Goal: Find specific page/section: Find specific page/section

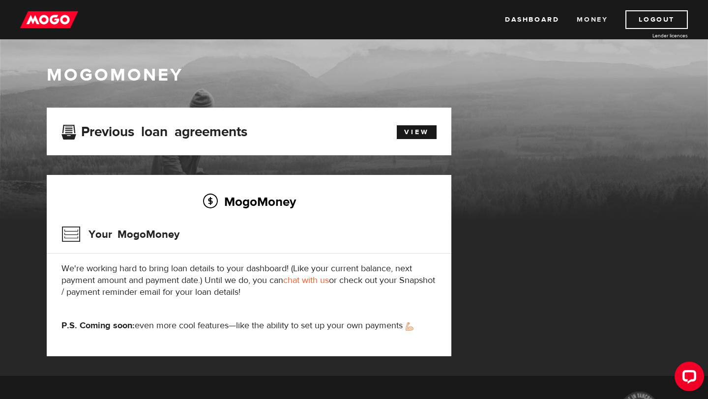
click at [584, 16] on link "Money" at bounding box center [592, 19] width 31 height 19
click at [409, 124] on div "View" at bounding box center [411, 130] width 65 height 17
click at [409, 129] on link "View" at bounding box center [417, 132] width 40 height 14
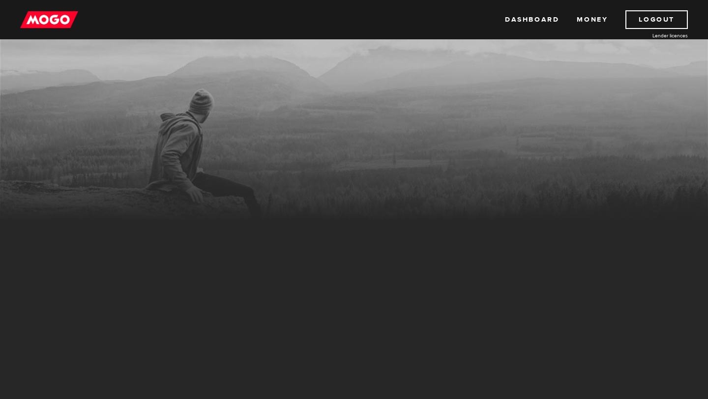
click at [61, 36] on div "Dashboard Money Logout Lender licences Dashboard Money Logout Lender licences" at bounding box center [354, 19] width 708 height 39
click at [61, 31] on div "Dashboard Money Logout Lender licences Dashboard Money Logout Lender licences" at bounding box center [354, 19] width 708 height 39
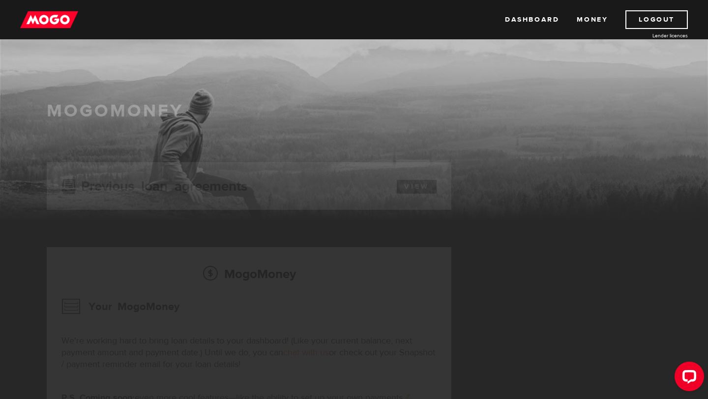
click at [60, 22] on img at bounding box center [49, 19] width 58 height 19
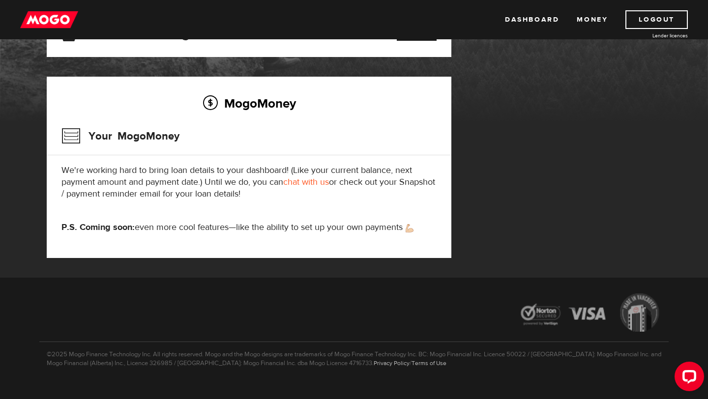
scroll to position [115, 0]
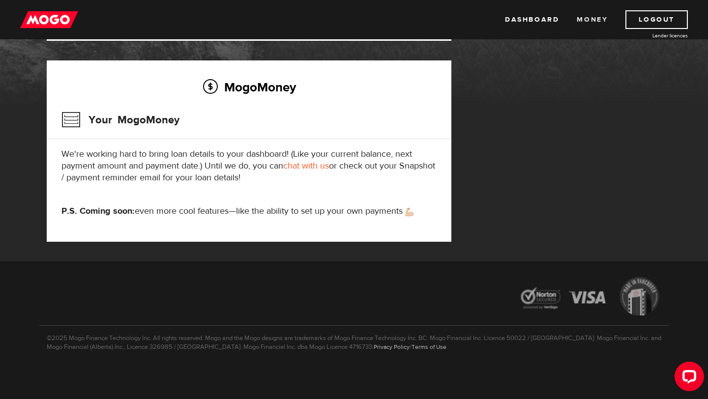
click at [586, 25] on link "Money" at bounding box center [592, 19] width 31 height 19
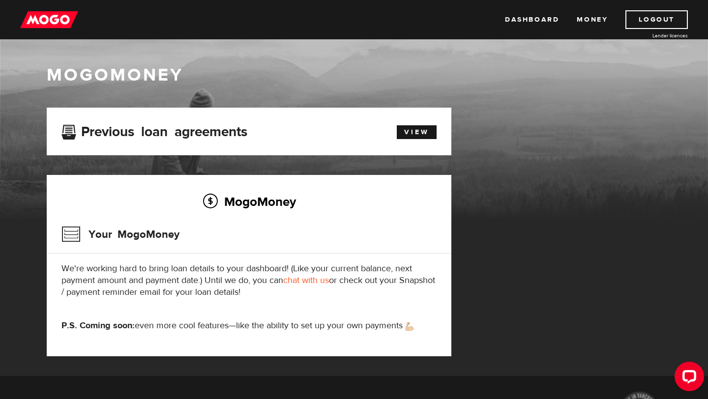
click at [42, 19] on img at bounding box center [49, 19] width 58 height 19
